Goal: Check status

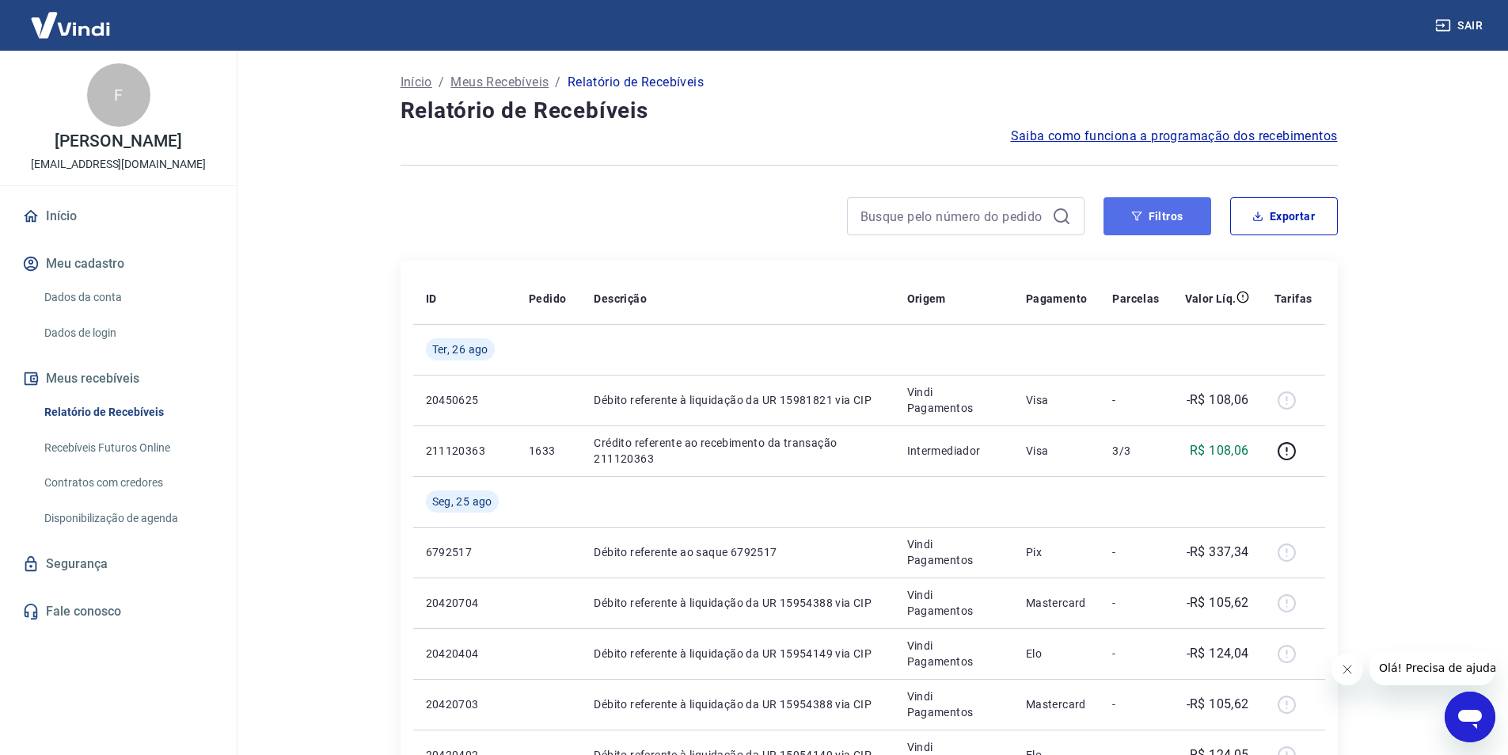
click at [1150, 220] on button "Filtros" at bounding box center [1158, 216] width 108 height 38
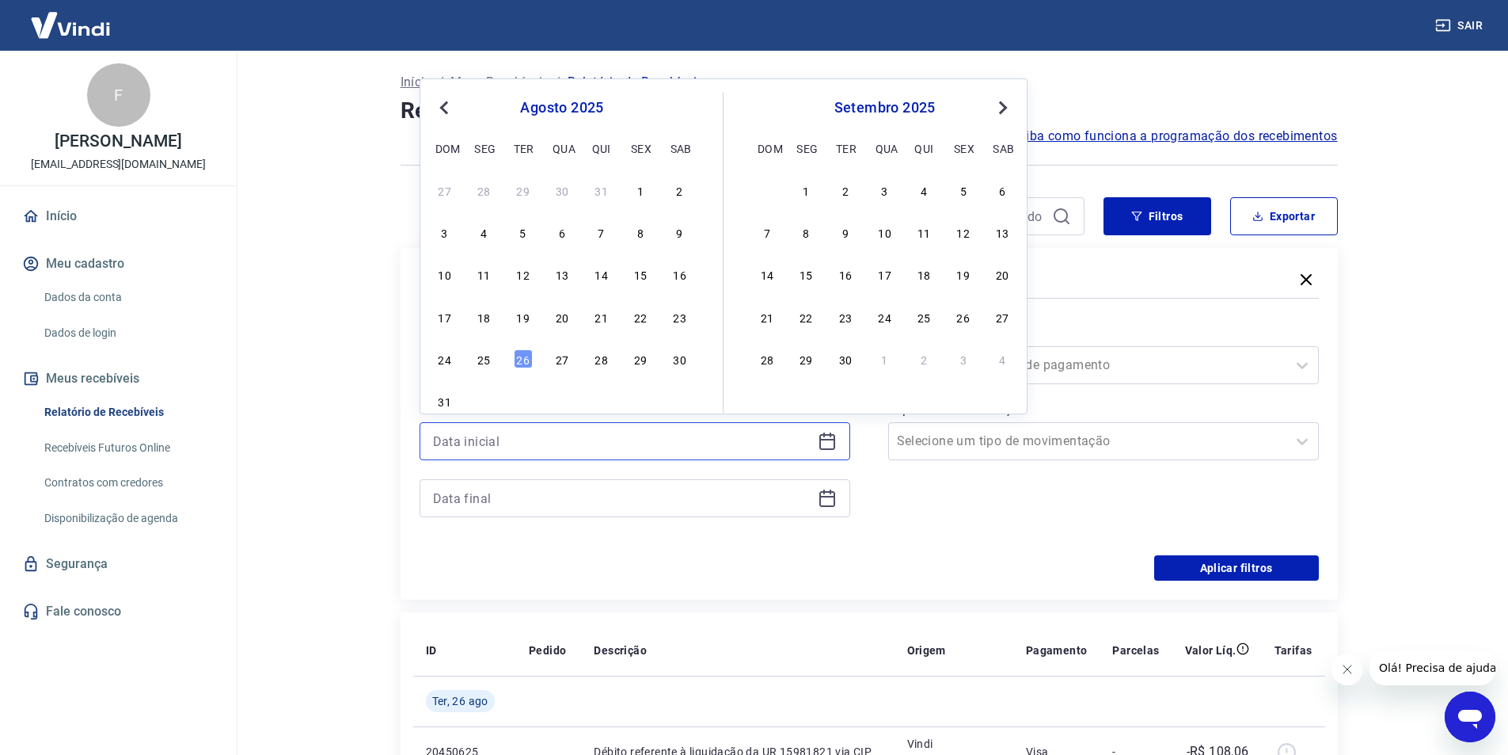
click at [476, 450] on input at bounding box center [622, 441] width 378 height 24
click at [476, 433] on input "13/01" at bounding box center [622, 441] width 378 height 24
click at [434, 442] on input "13/01" at bounding box center [622, 441] width 378 height 24
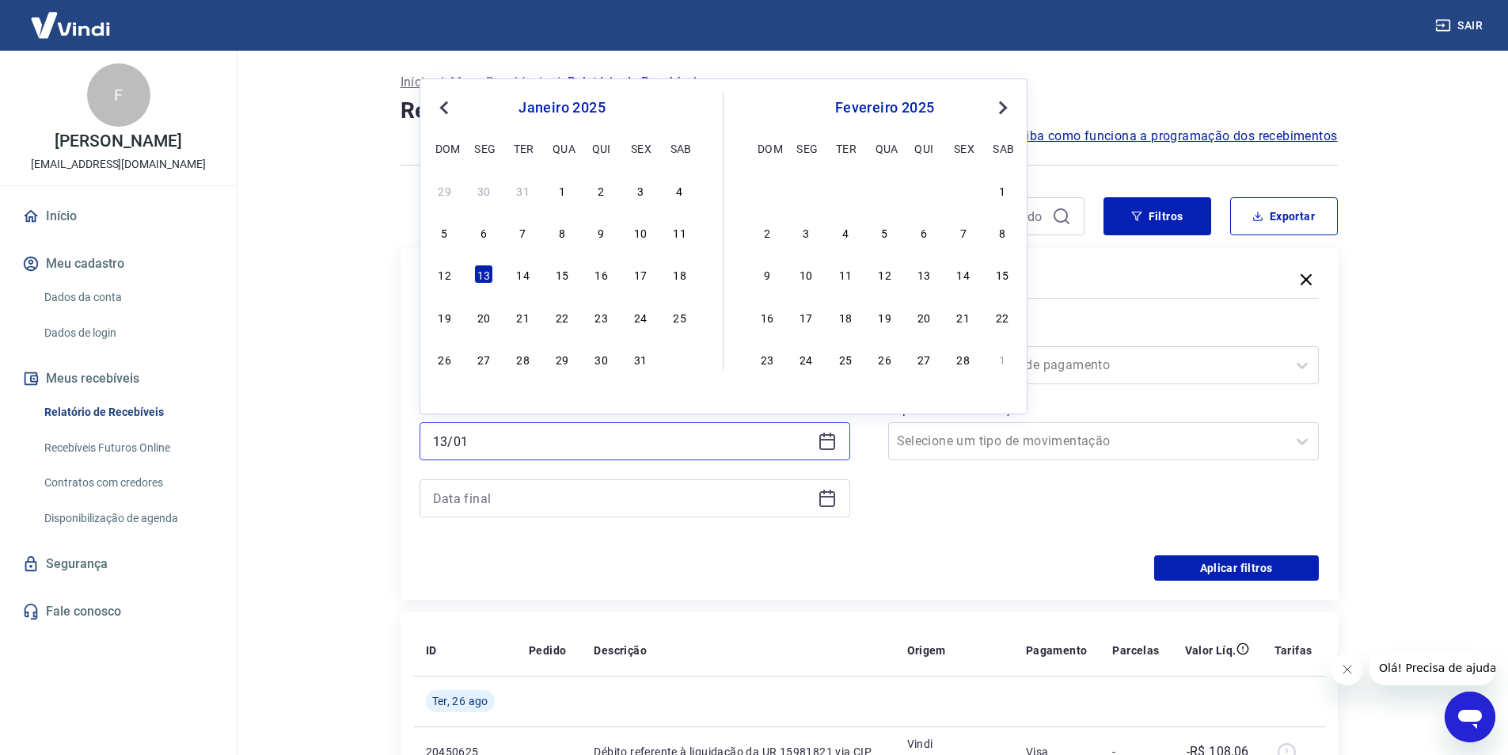
type input "[DATE]"
click at [484, 492] on input at bounding box center [622, 498] width 378 height 24
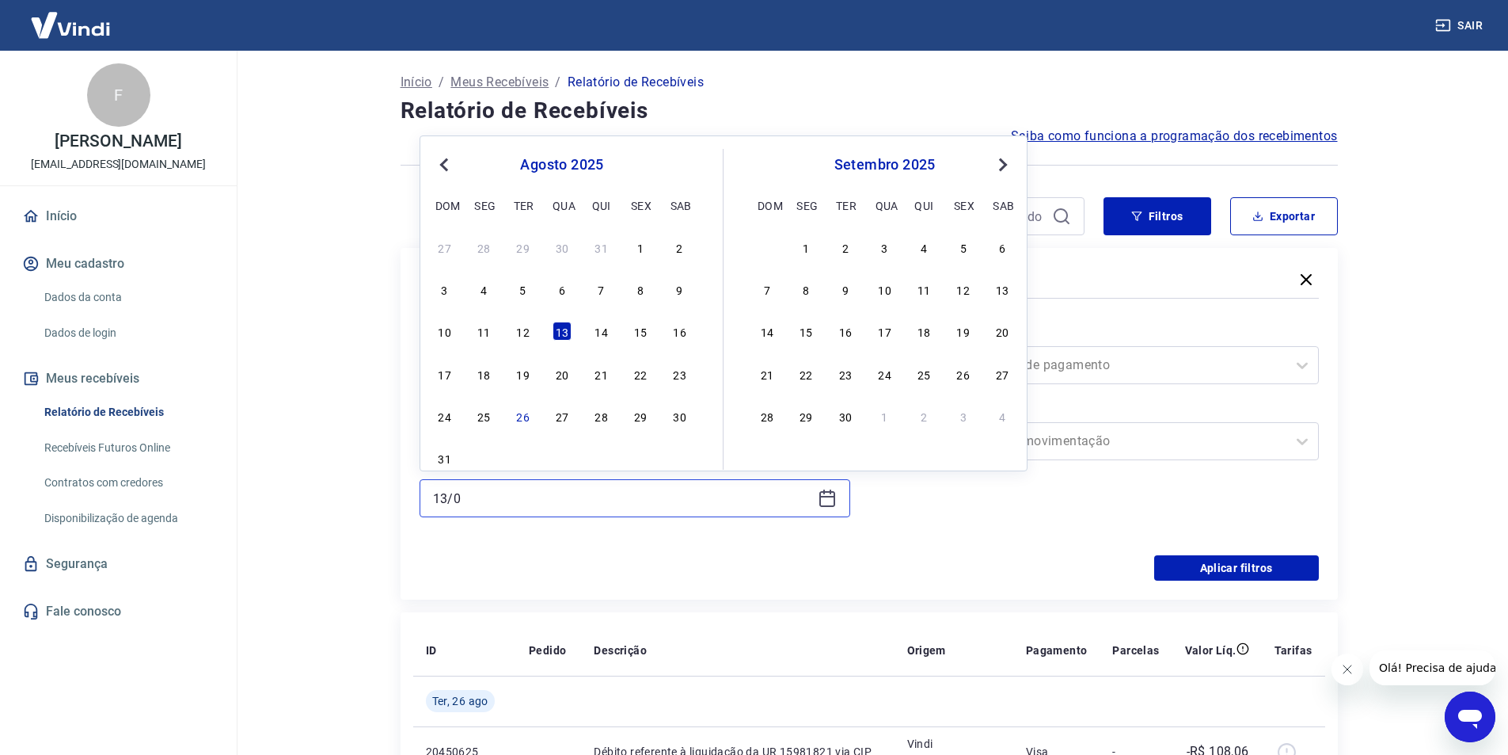
drag, startPoint x: 484, startPoint y: 492, endPoint x: 443, endPoint y: 504, distance: 42.9
click at [484, 490] on input "13/0" at bounding box center [622, 498] width 378 height 24
drag, startPoint x: 463, startPoint y: 502, endPoint x: 539, endPoint y: 508, distance: 76.2
click at [468, 505] on input "[DATE]" at bounding box center [622, 498] width 378 height 24
type input "[DATE]"
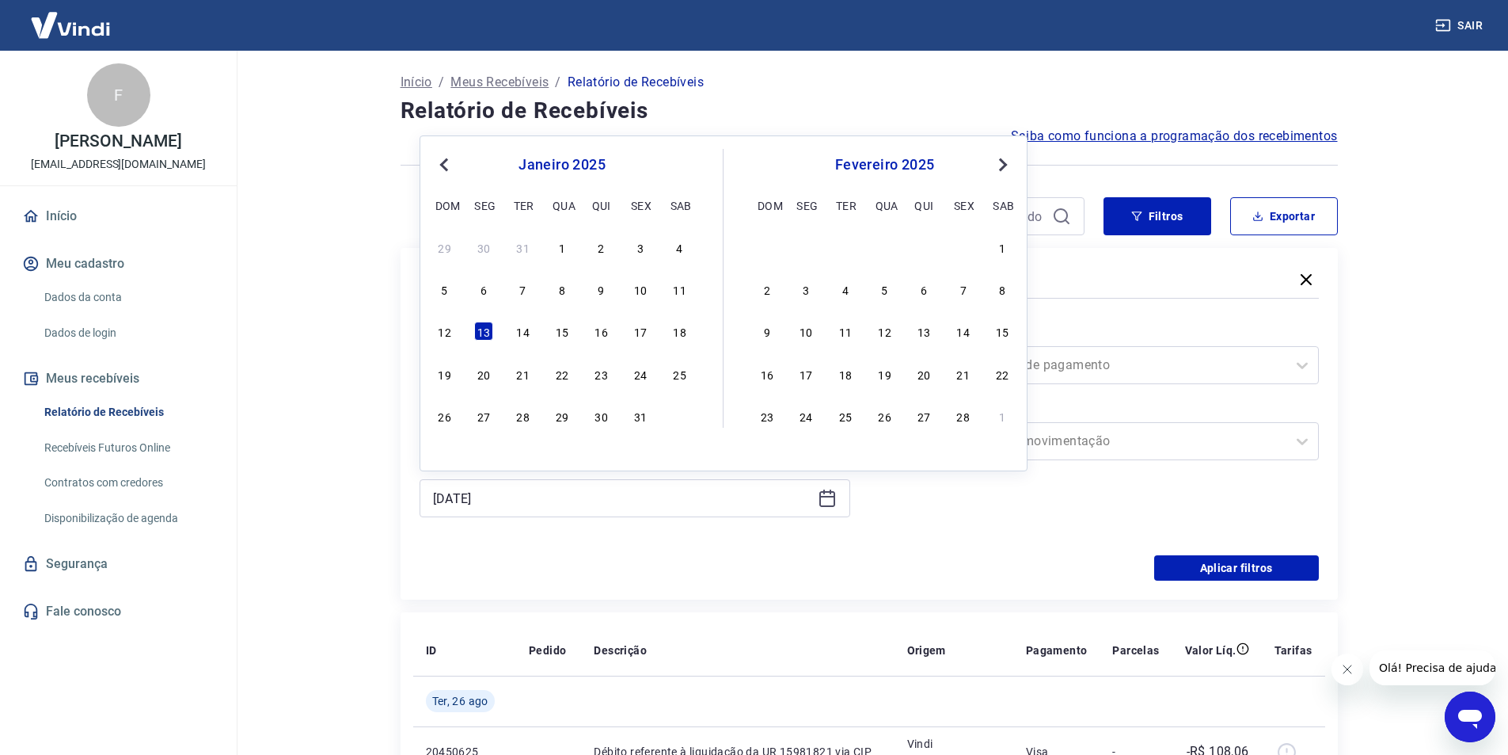
click at [1122, 544] on div "Período Selecione um período Período personalizado [DATE] [DATE] Previous Month…" at bounding box center [869, 428] width 899 height 253
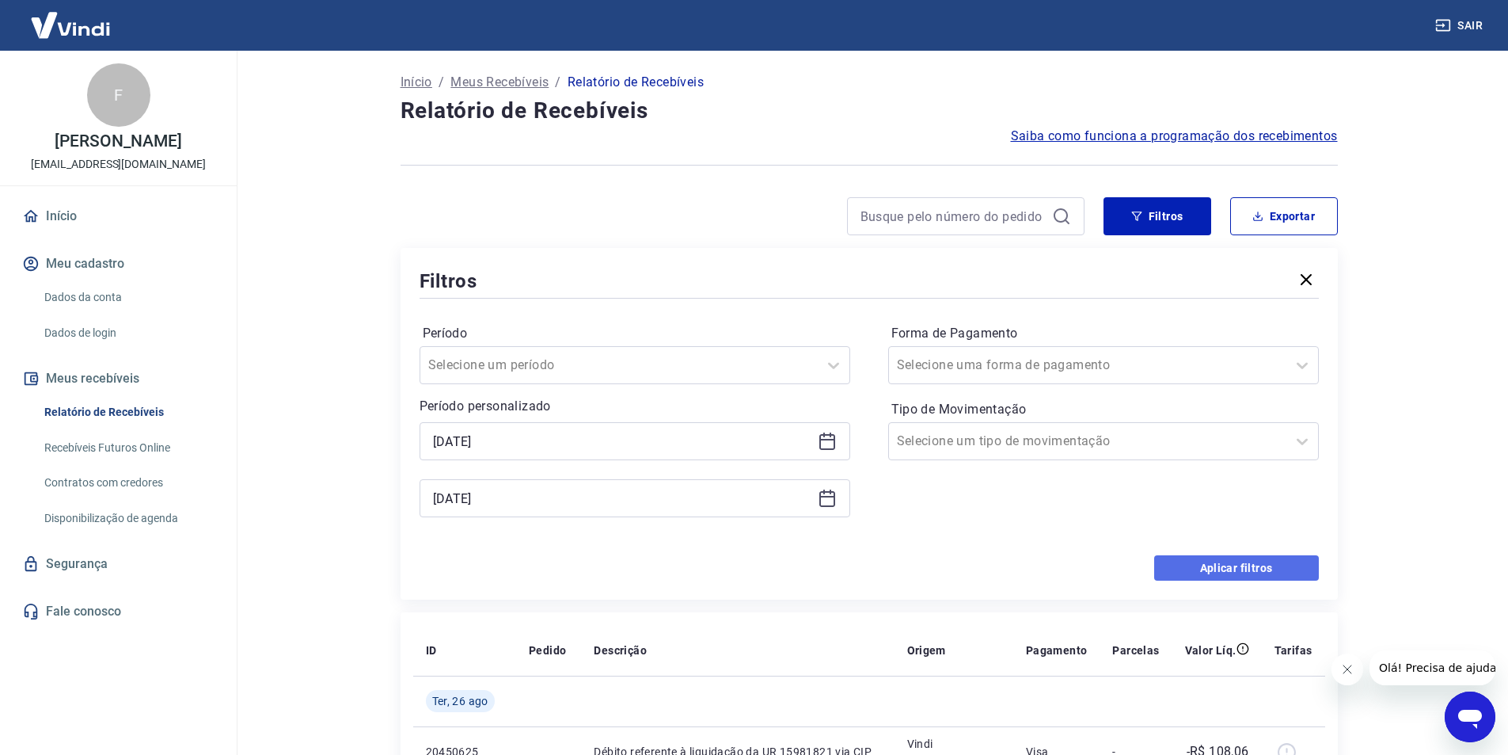
click at [1290, 561] on button "Aplicar filtros" at bounding box center [1236, 567] width 165 height 25
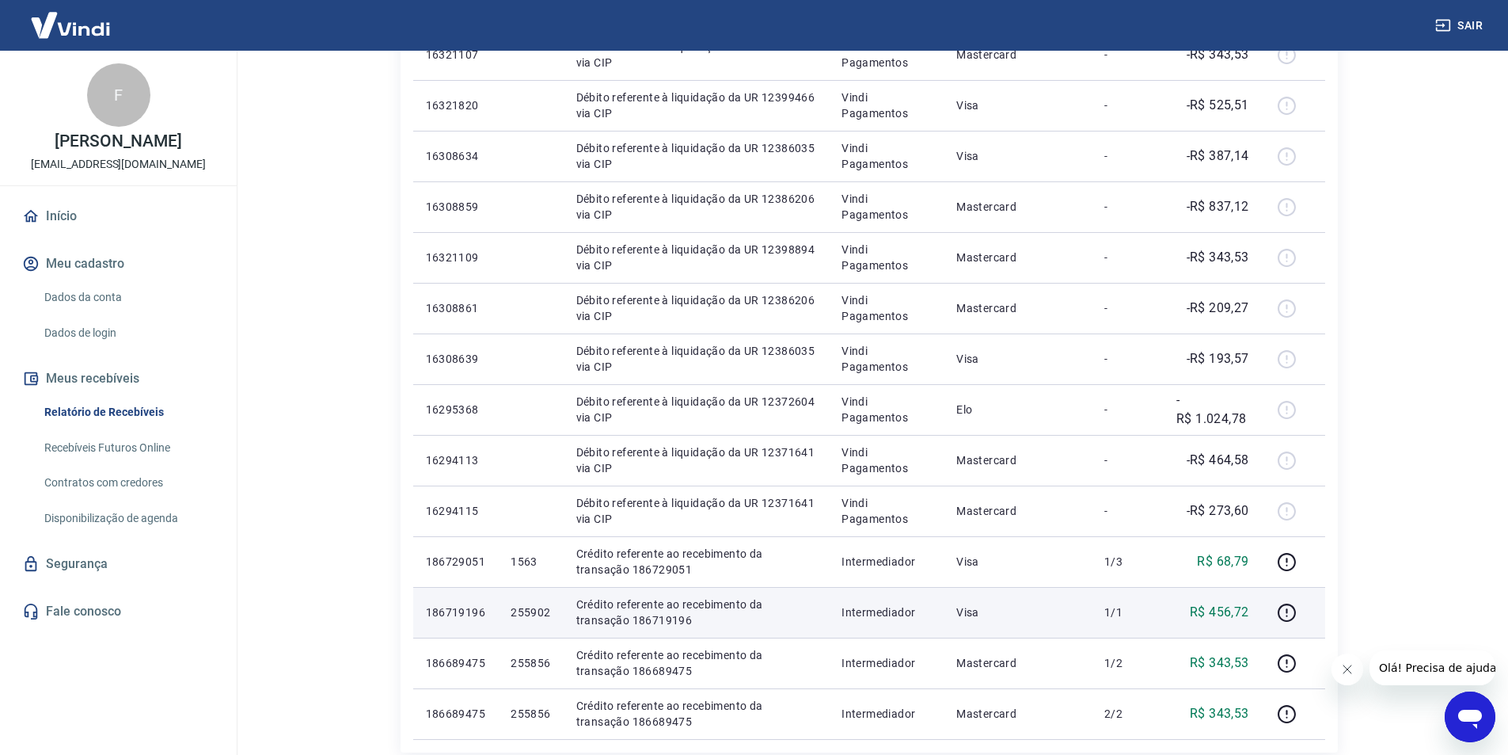
scroll to position [475, 0]
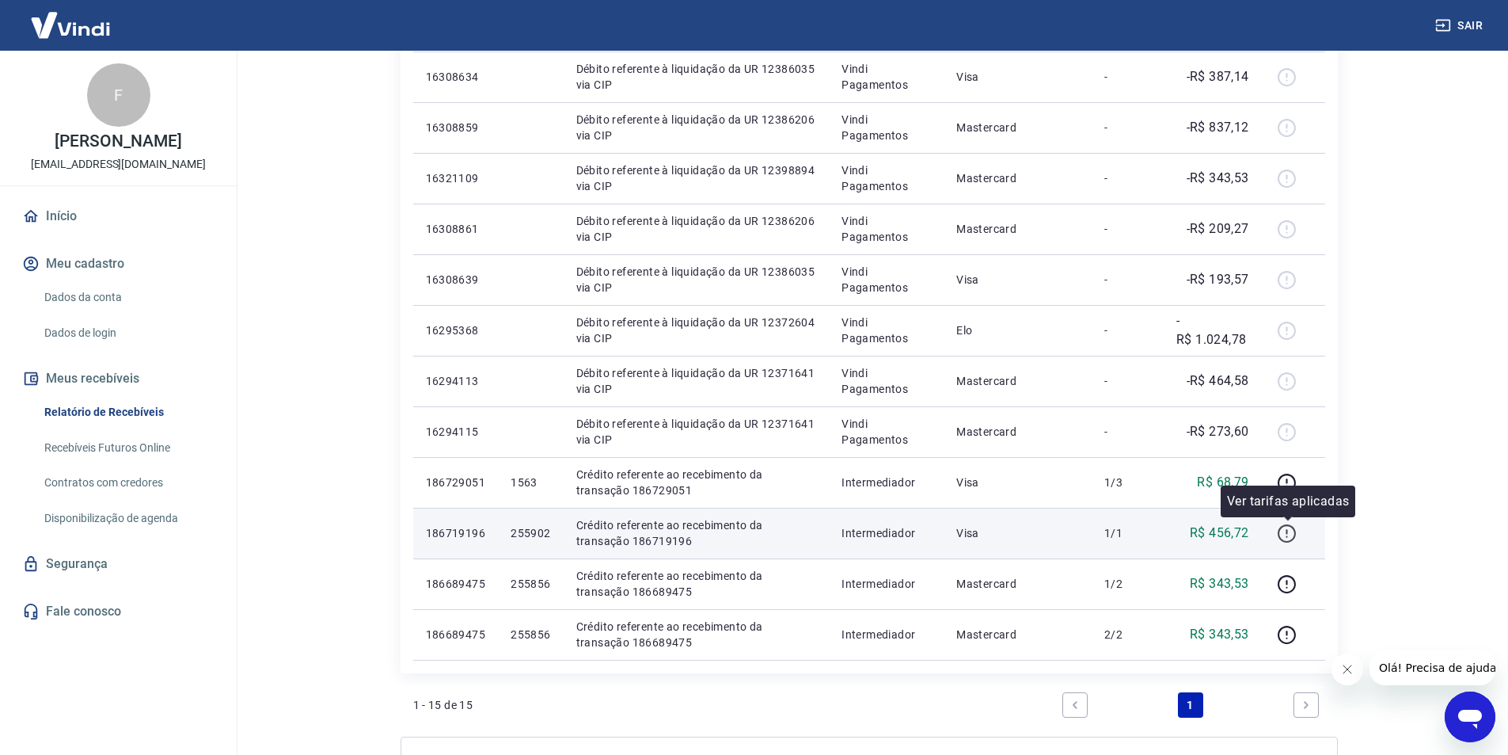
click at [1285, 527] on icon "button" at bounding box center [1287, 533] width 20 height 20
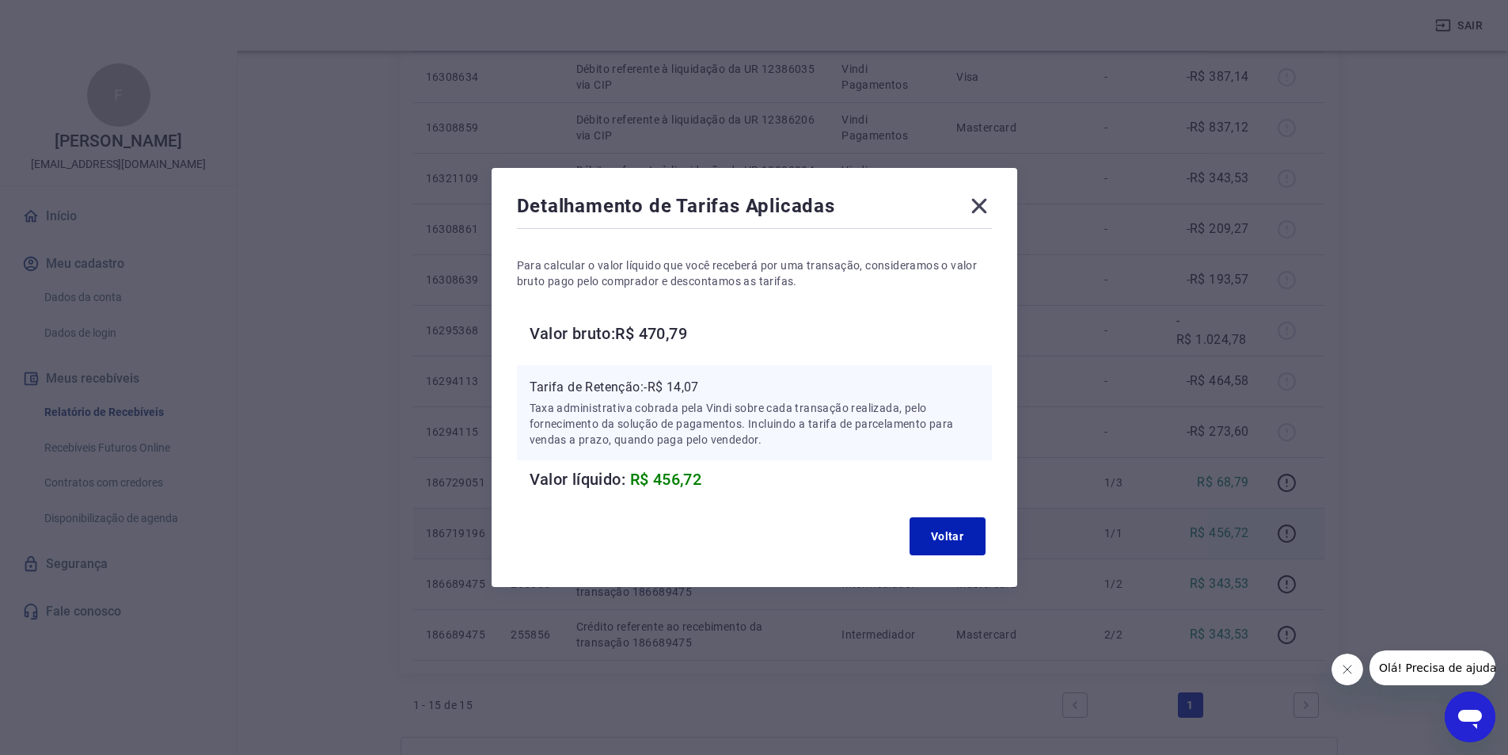
click at [984, 203] on icon at bounding box center [979, 206] width 15 height 15
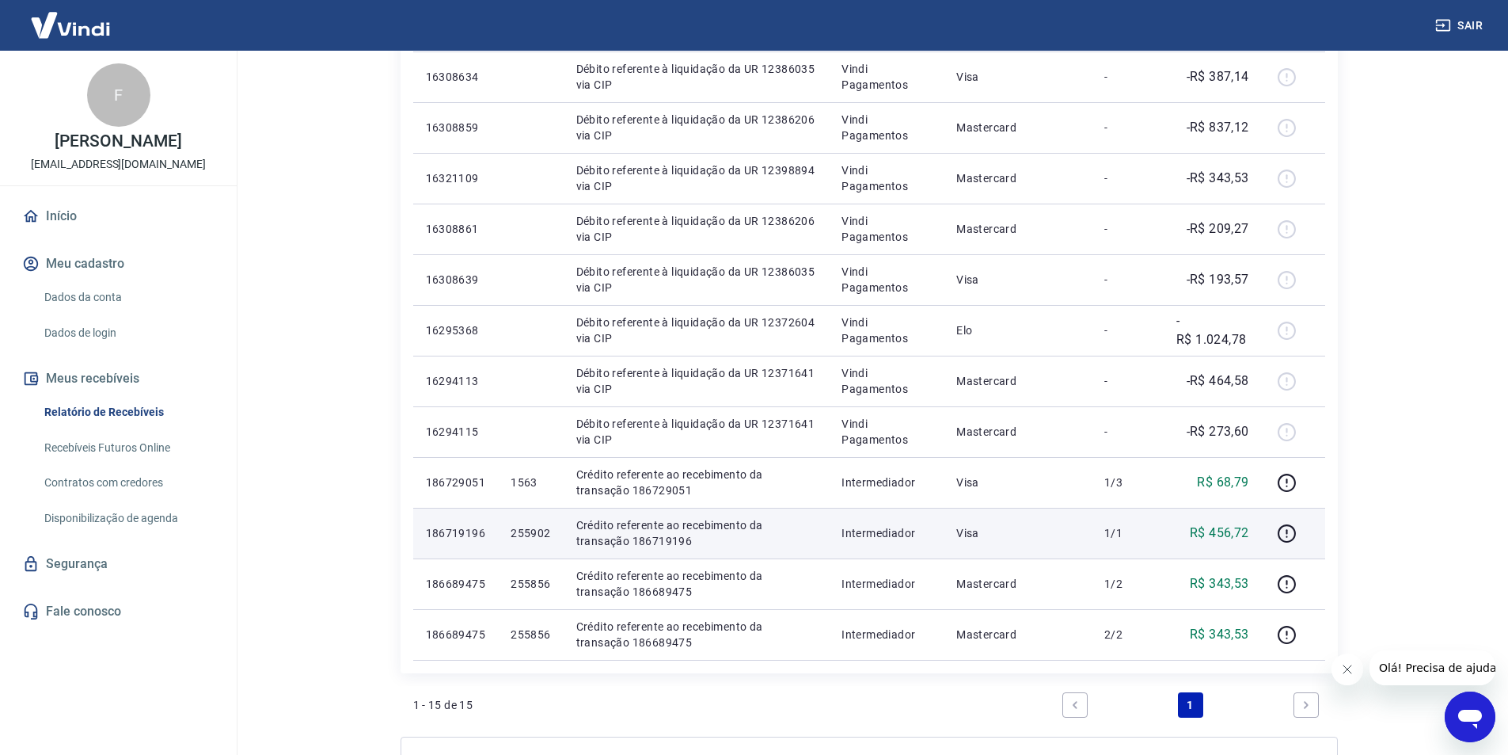
click at [541, 537] on p "255902" at bounding box center [531, 533] width 40 height 16
copy p "255902"
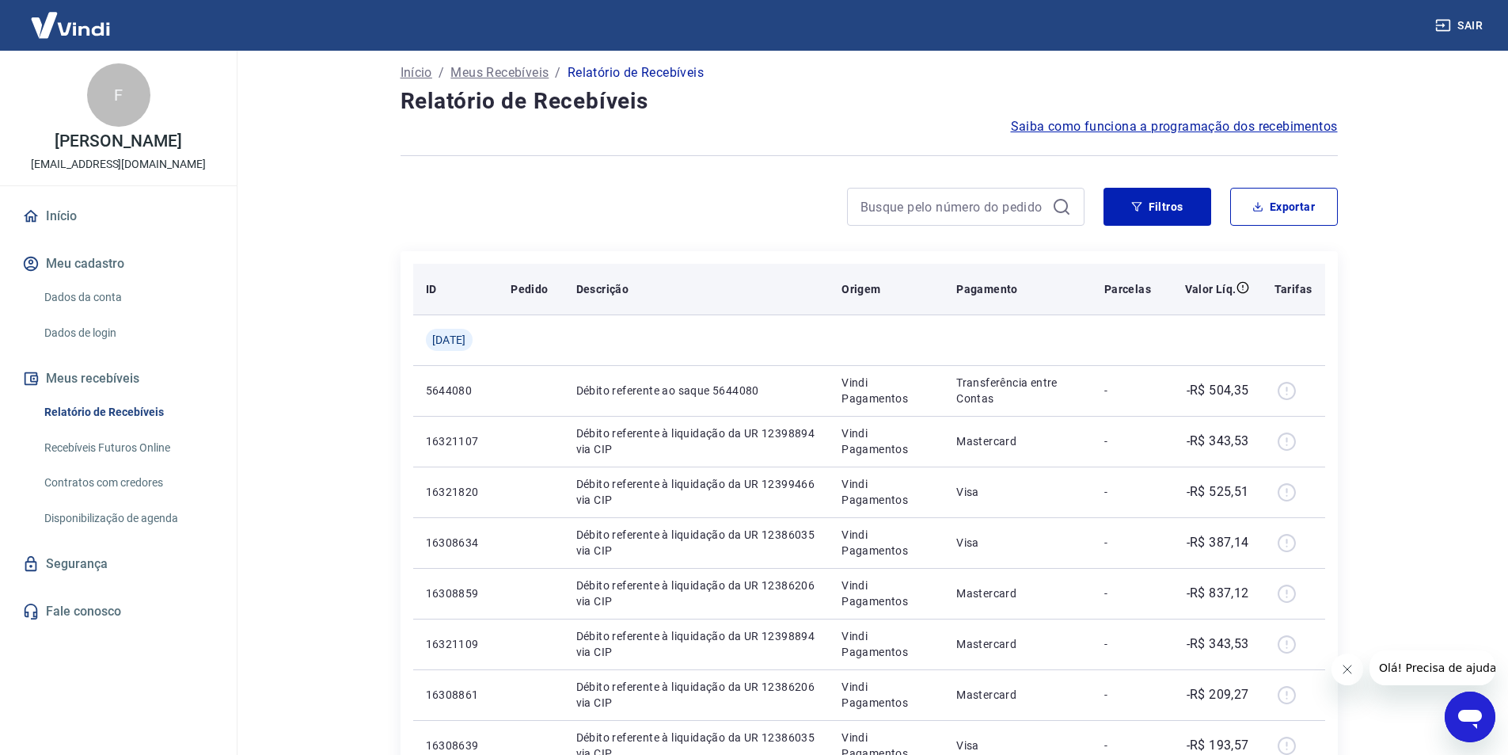
scroll to position [0, 0]
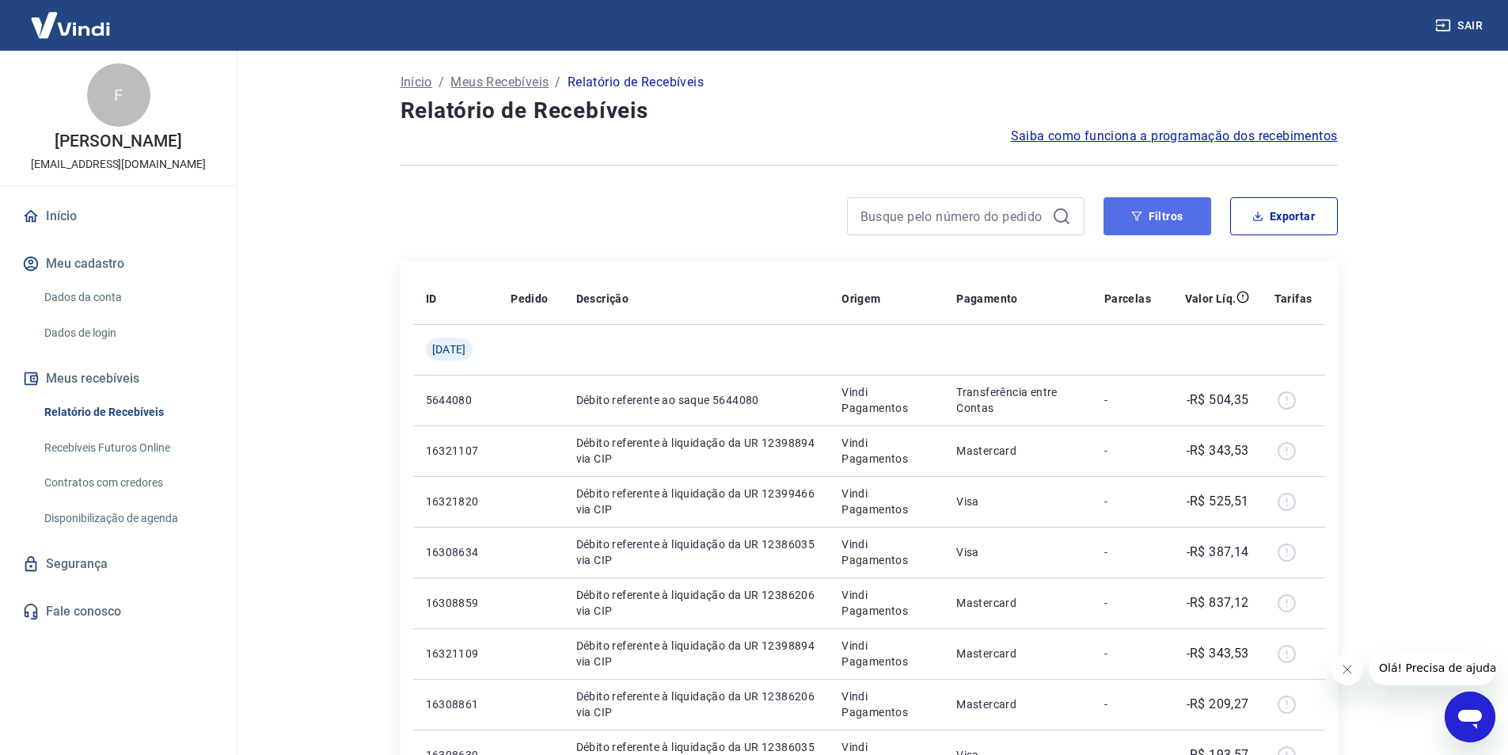
click at [1154, 221] on button "Filtros" at bounding box center [1158, 216] width 108 height 38
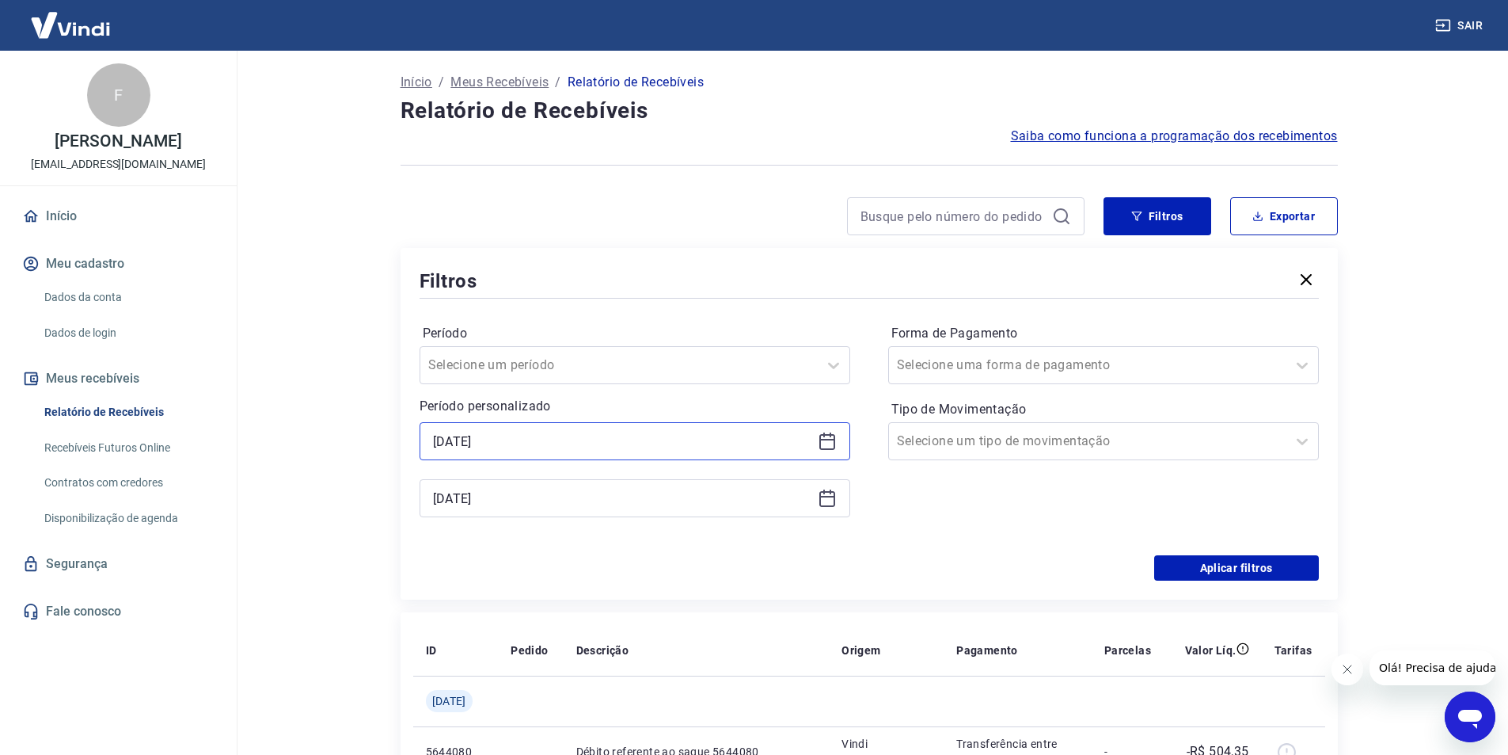
click at [441, 435] on input "[DATE]" at bounding box center [622, 441] width 378 height 24
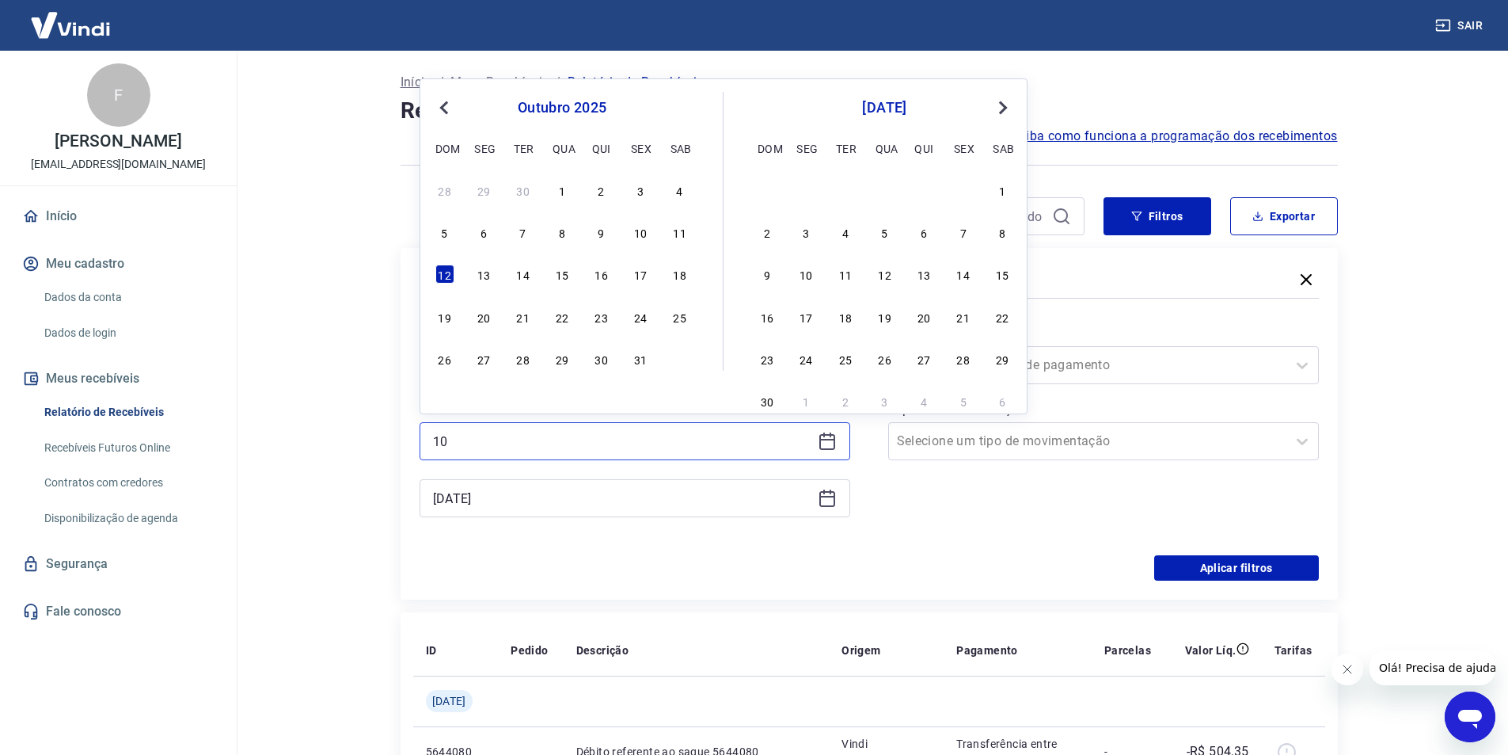
type input "1"
click at [551, 422] on div "Previous Month Next Month [DATE] dom seg ter qua qui sex sab 28 29 30 1 2 3 4 5…" at bounding box center [635, 441] width 431 height 38
click at [492, 441] on input at bounding box center [622, 441] width 378 height 24
type input "[DATE]"
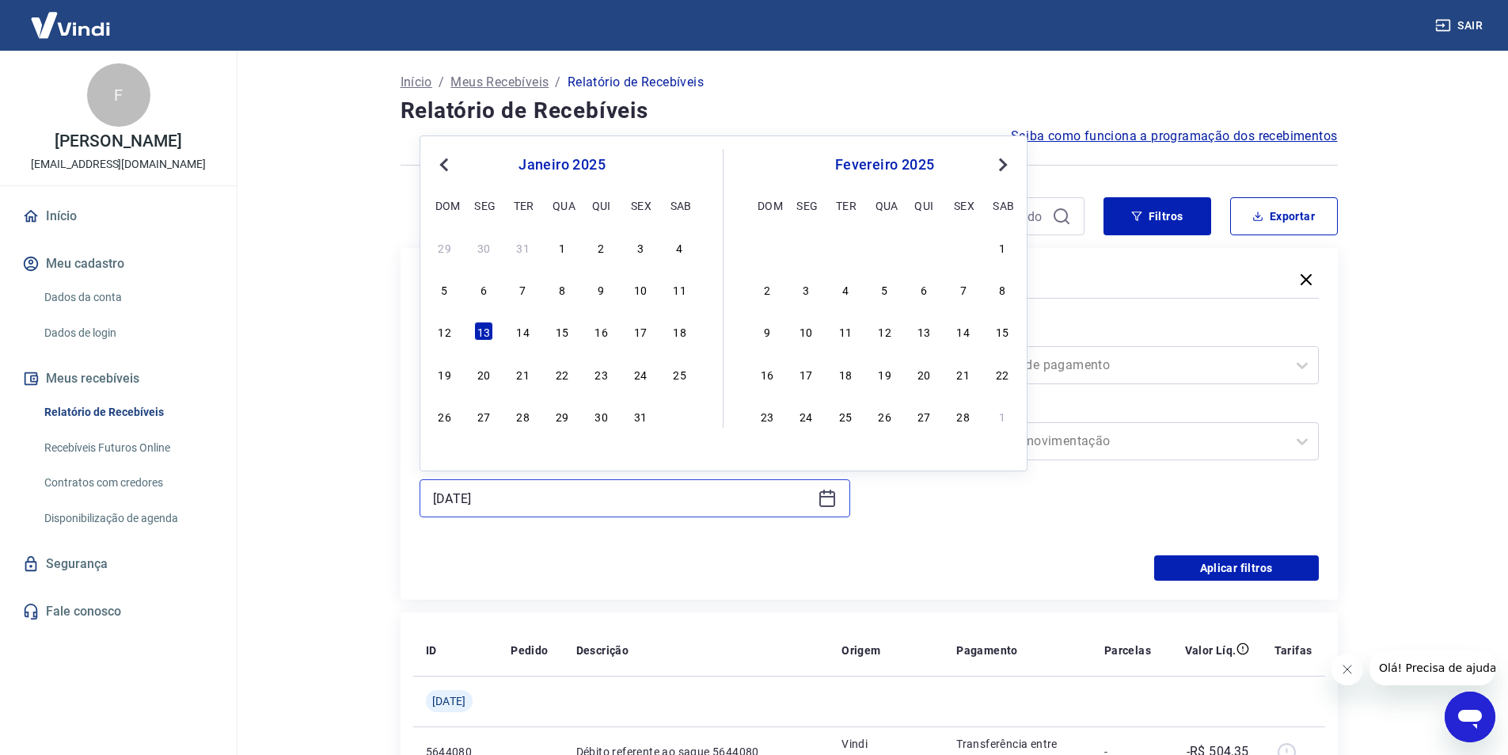
drag, startPoint x: 519, startPoint y: 502, endPoint x: 403, endPoint y: 497, distance: 116.5
click at [403, 497] on div "Filtros Período Selecione um período Período personalizado [DATE] [DATE] Previo…" at bounding box center [869, 424] width 937 height 352
type input "[DATE]"
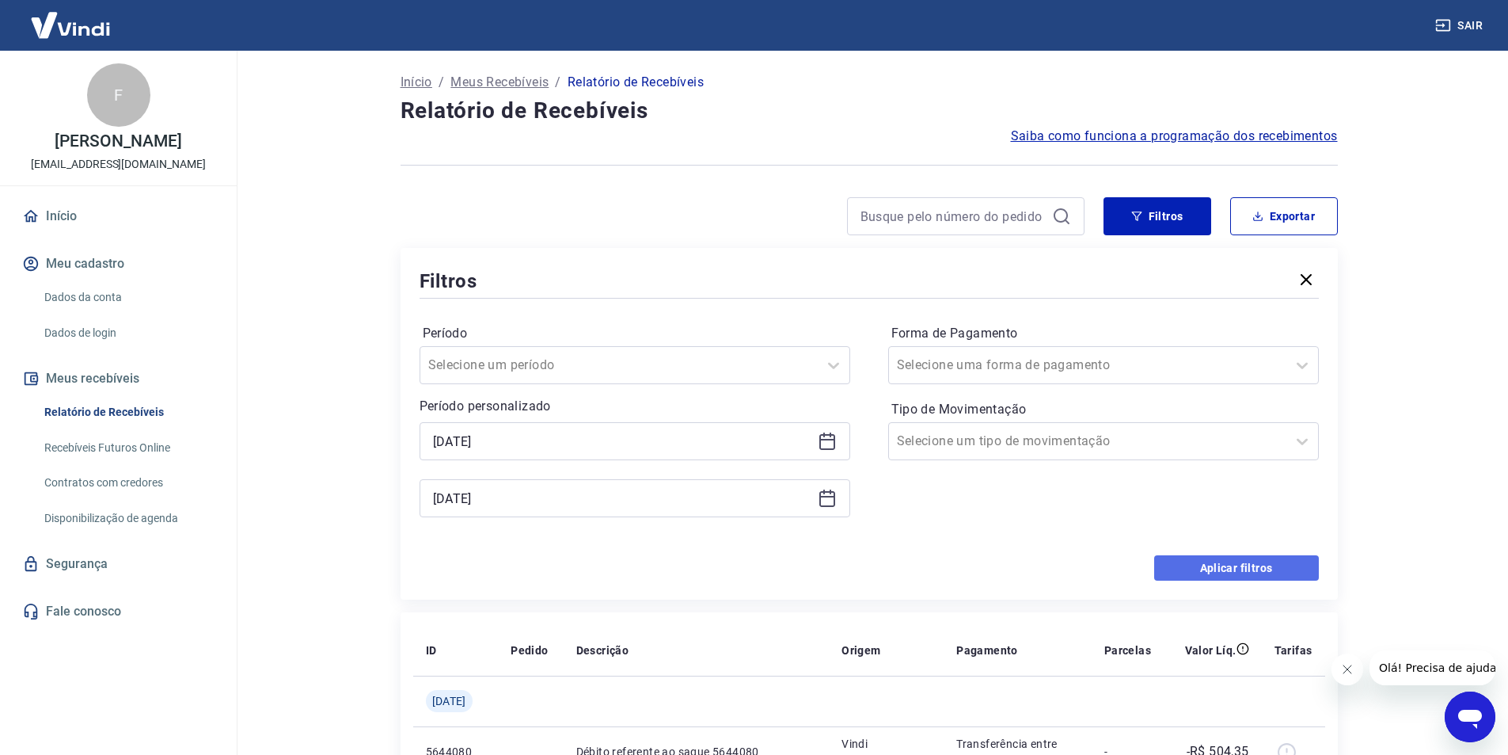
click at [1182, 565] on button "Aplicar filtros" at bounding box center [1236, 567] width 165 height 25
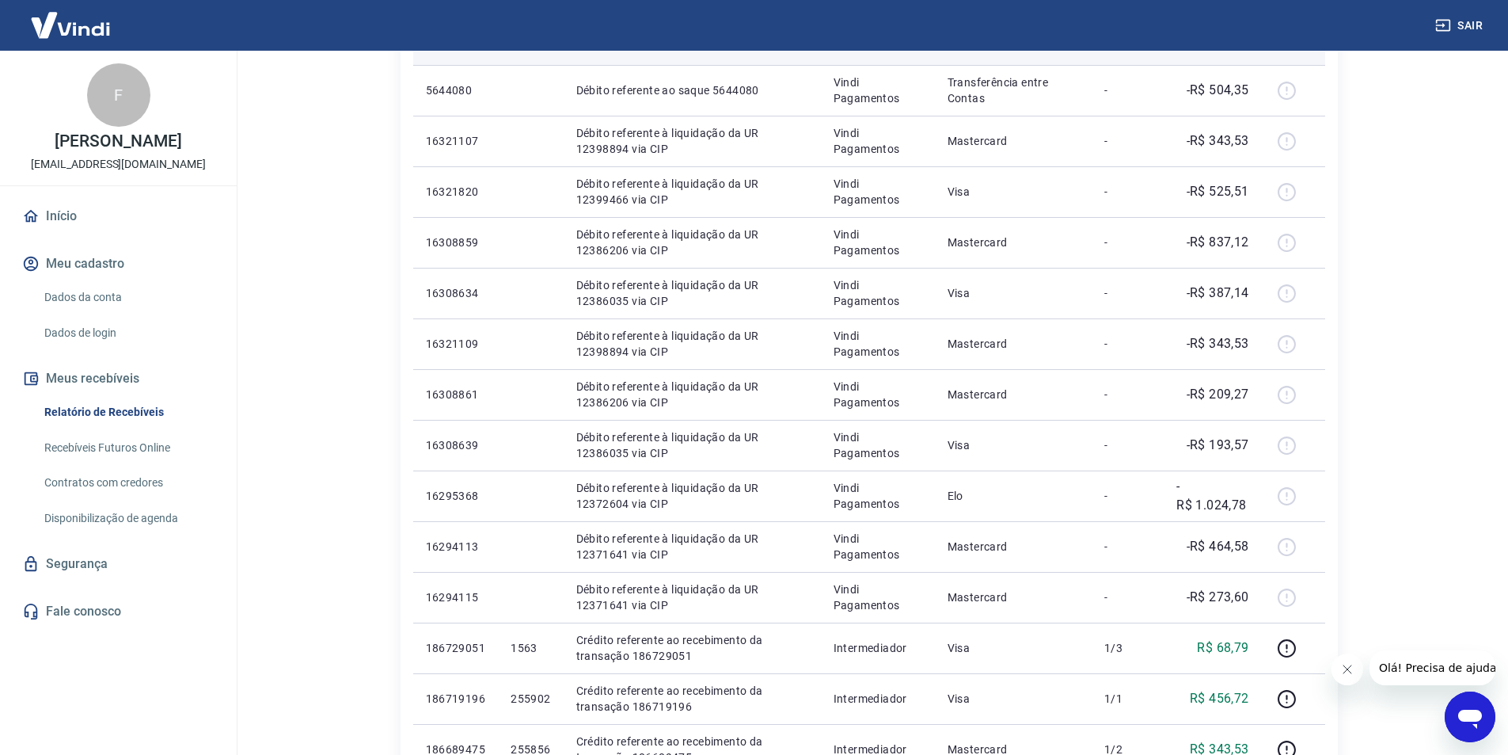
scroll to position [475, 0]
